Goal: Task Accomplishment & Management: Complete application form

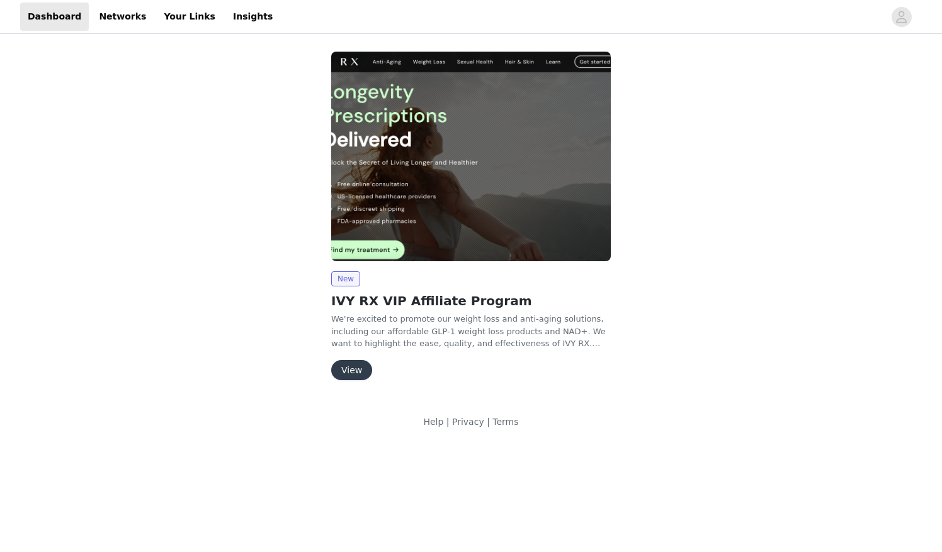
click at [345, 374] on button "View" at bounding box center [351, 370] width 41 height 20
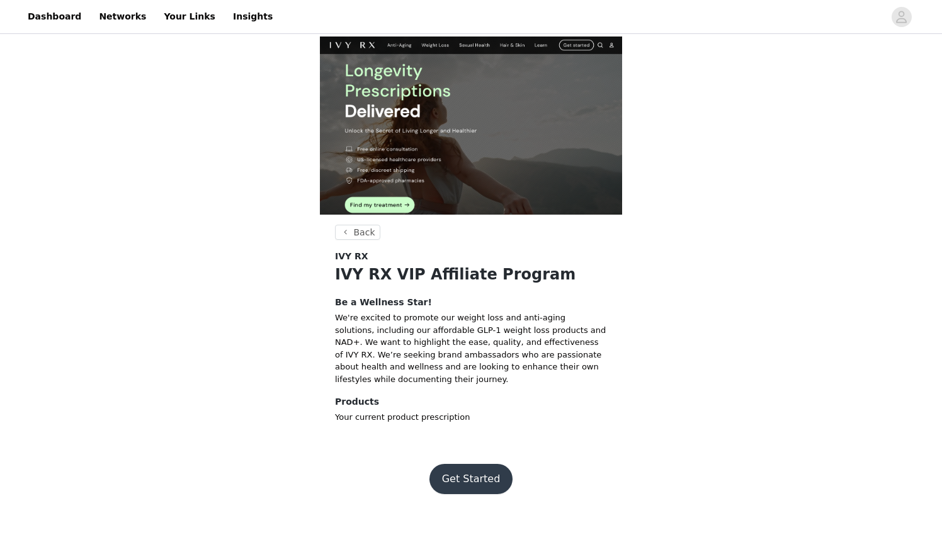
click at [454, 466] on button "Get Started" at bounding box center [472, 479] width 84 height 30
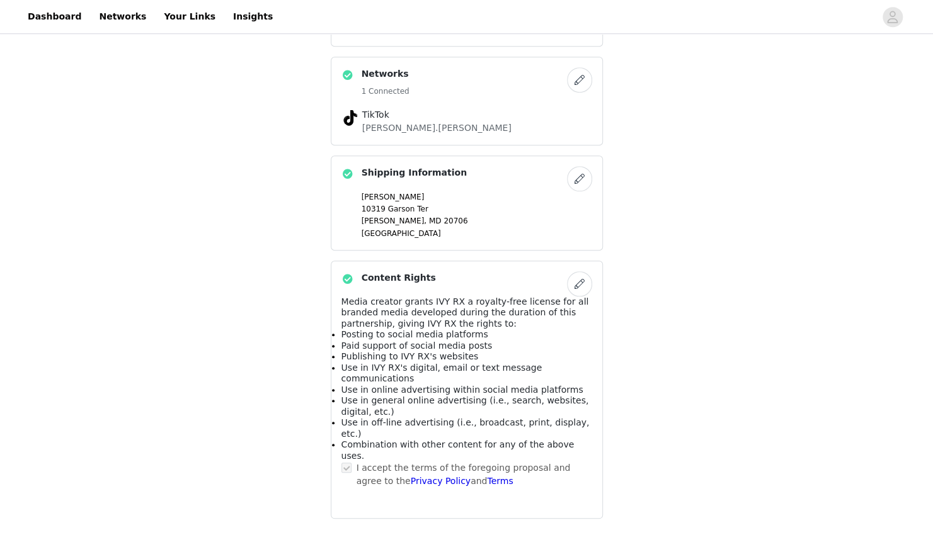
scroll to position [476, 0]
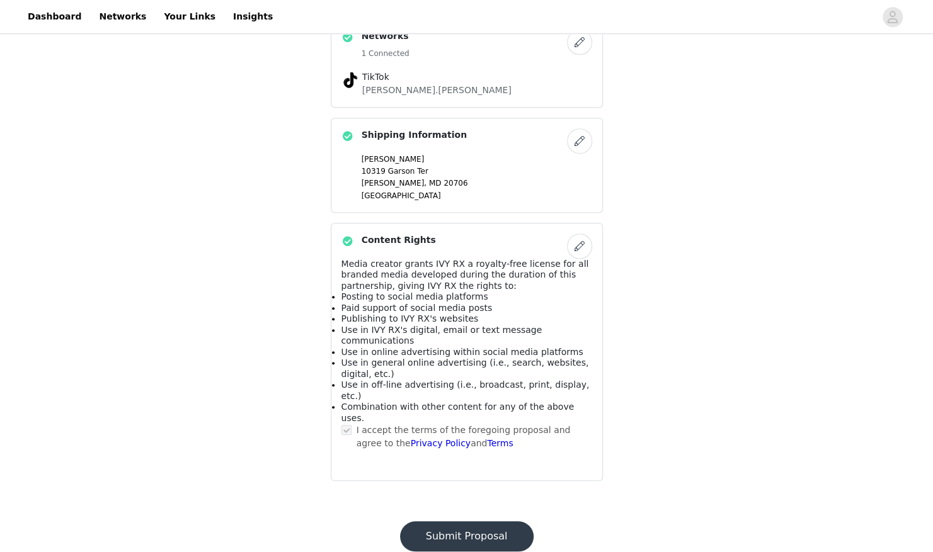
click at [456, 522] on button "Submit Proposal" at bounding box center [467, 537] width 134 height 30
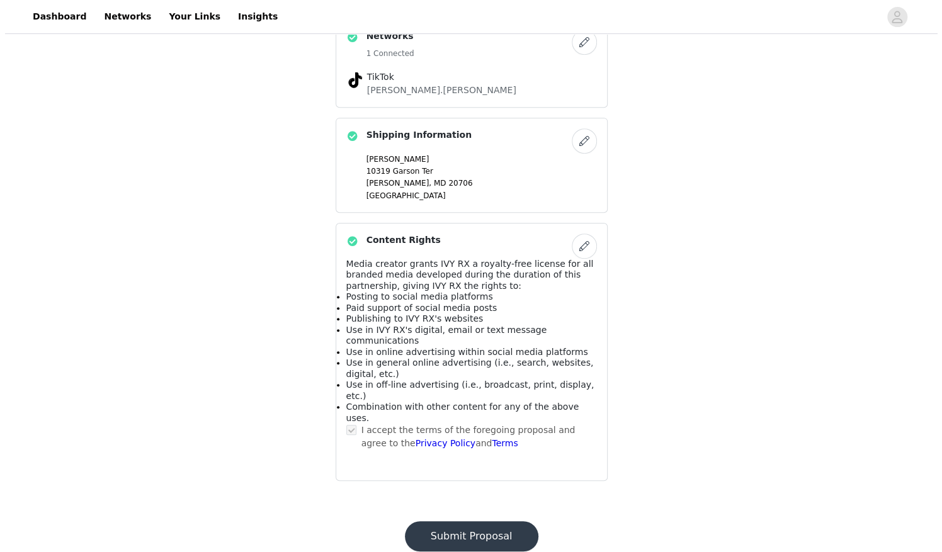
scroll to position [0, 0]
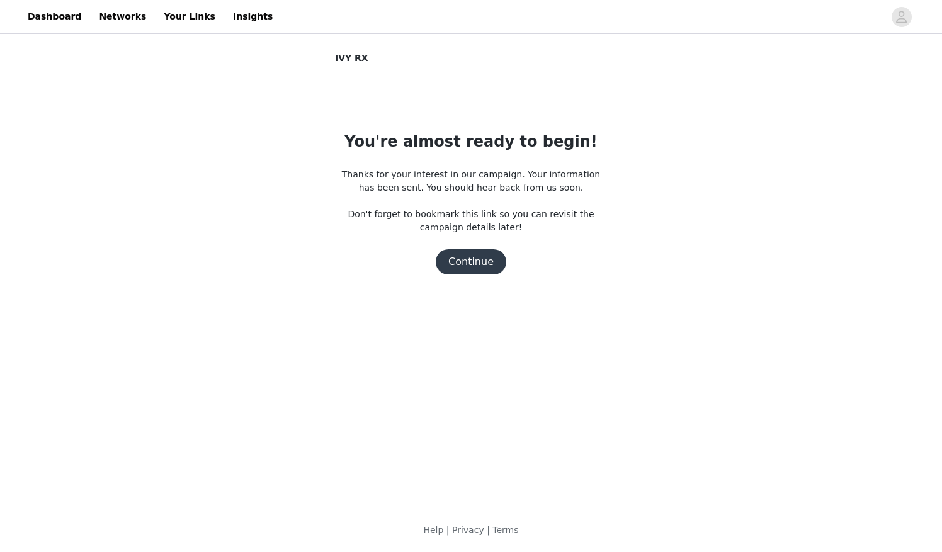
click at [477, 267] on button "Continue" at bounding box center [471, 261] width 71 height 25
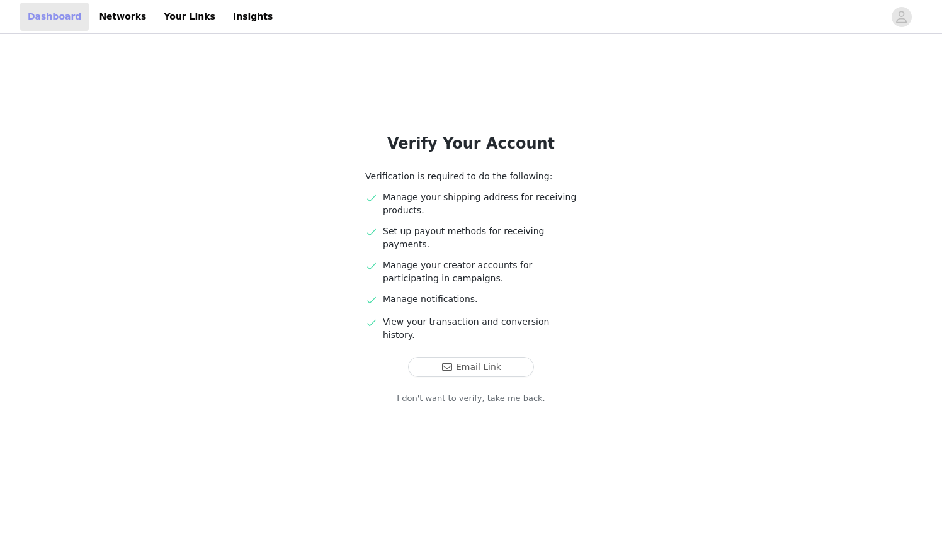
click at [57, 23] on link "Dashboard" at bounding box center [54, 17] width 69 height 28
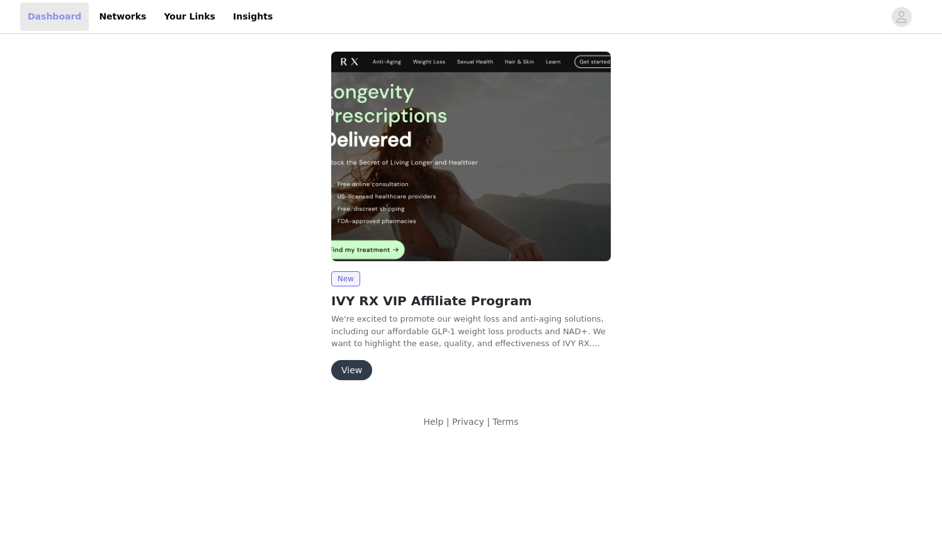
click at [57, 23] on link "Dashboard" at bounding box center [54, 17] width 69 height 28
click at [120, 20] on link "Networks" at bounding box center [122, 17] width 62 height 28
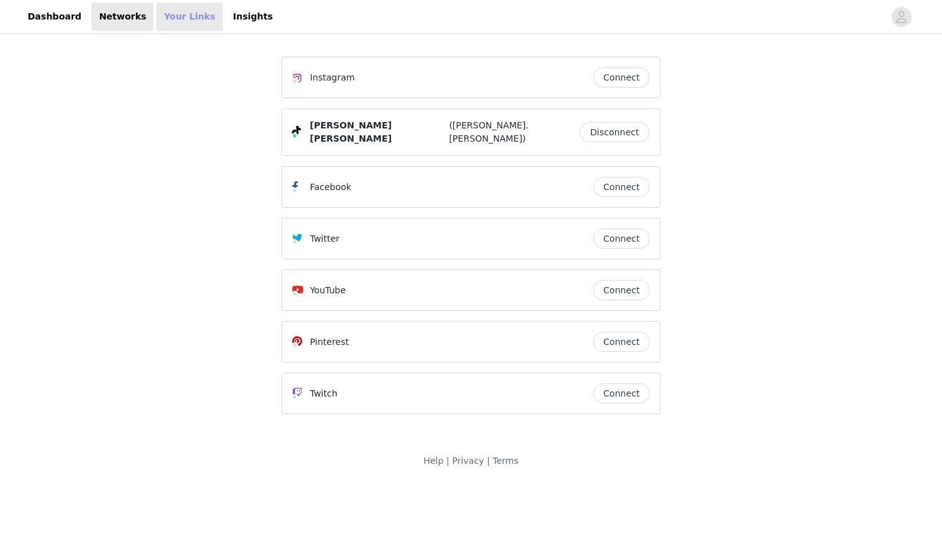
click at [156, 20] on link "Your Links" at bounding box center [189, 17] width 67 height 28
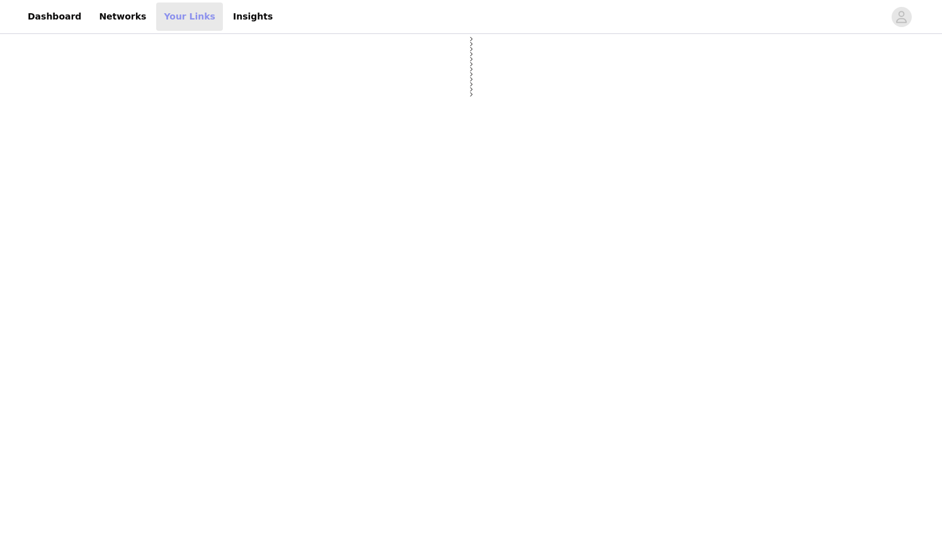
select select "12"
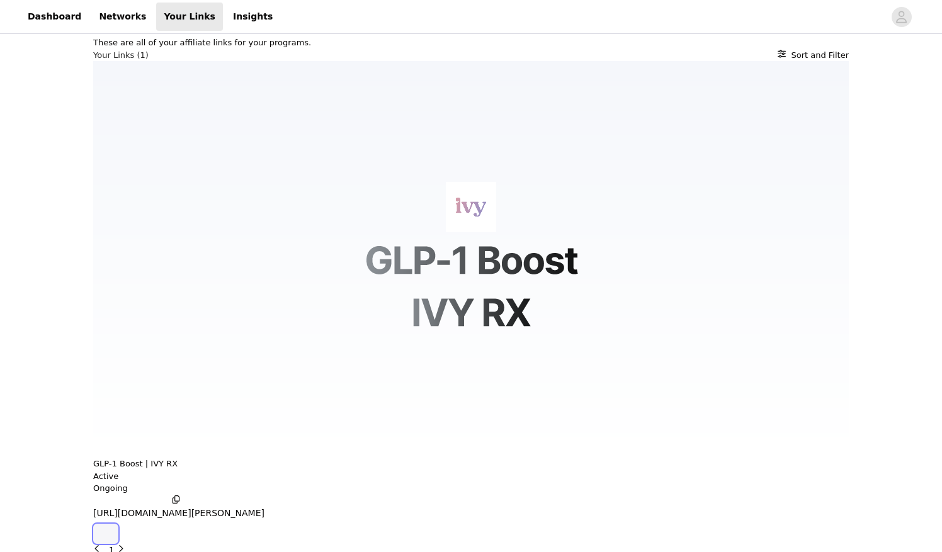
click at [106, 534] on icon "button" at bounding box center [106, 534] width 0 height 0
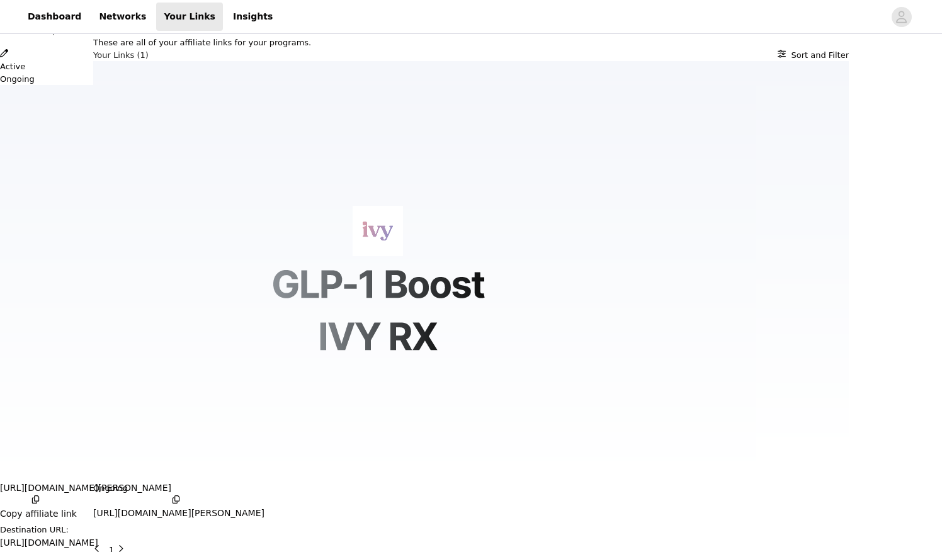
scroll to position [89, 0]
click at [8, 11] on icon "Close" at bounding box center [4, 7] width 8 height 8
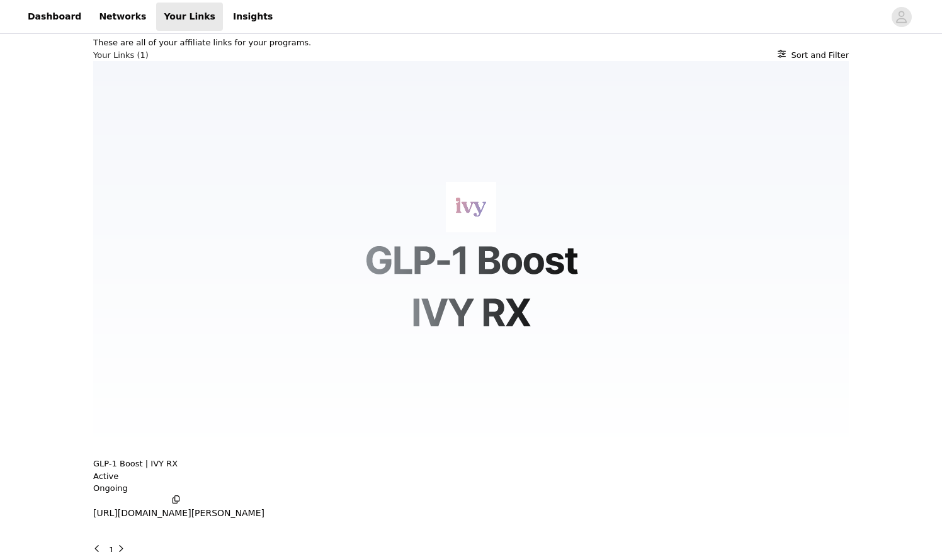
click at [238, 507] on p "[URL][DOMAIN_NAME][PERSON_NAME]" at bounding box center [178, 513] width 171 height 13
